Goal: Navigation & Orientation: Find specific page/section

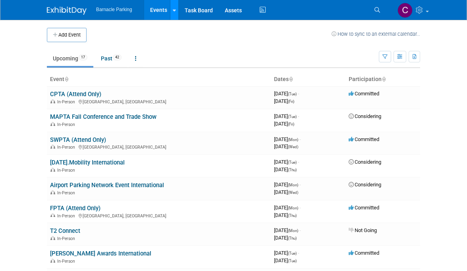
click at [173, 14] on link at bounding box center [174, 10] width 8 height 20
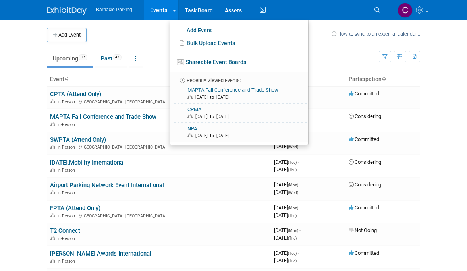
click at [152, 35] on td at bounding box center [209, 35] width 245 height 14
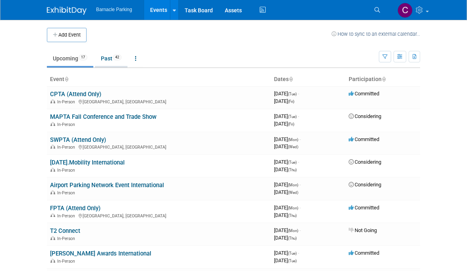
click at [107, 58] on link "Past 42" at bounding box center [111, 58] width 33 height 15
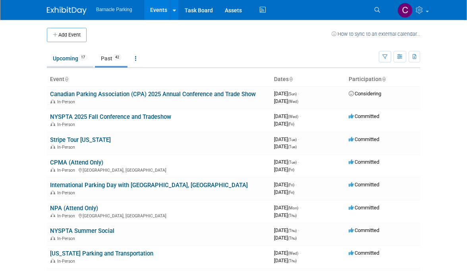
click at [71, 56] on link "Upcoming 17" at bounding box center [70, 58] width 46 height 15
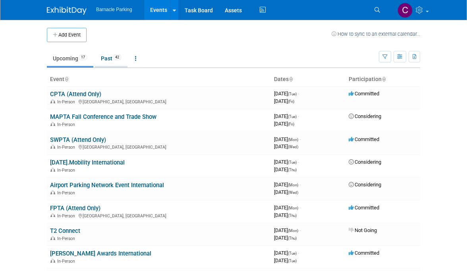
click at [110, 57] on link "Past 42" at bounding box center [111, 58] width 33 height 15
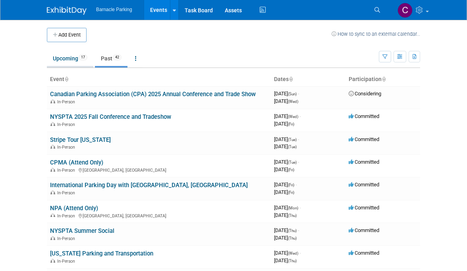
click at [69, 59] on link "Upcoming 17" at bounding box center [70, 58] width 46 height 15
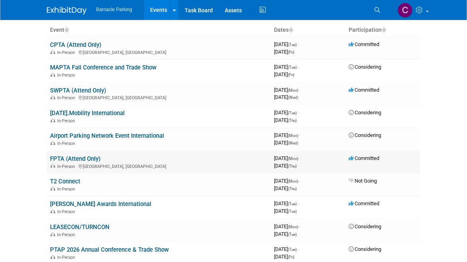
scroll to position [54, 0]
